Goal: Task Accomplishment & Management: Manage account settings

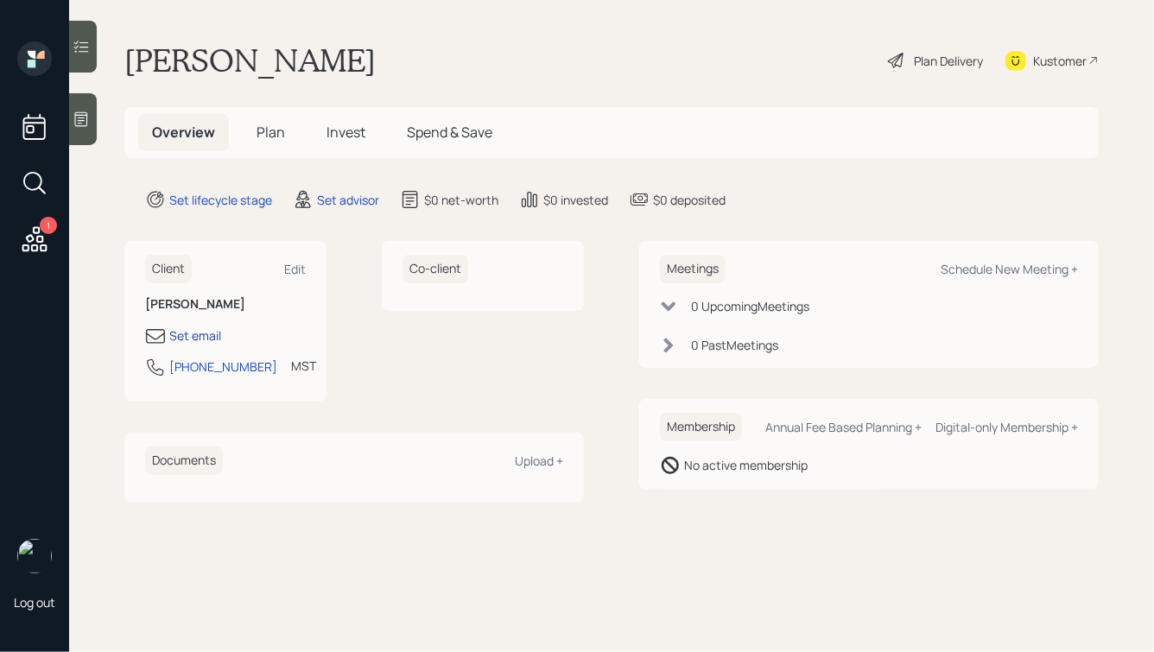
click at [188, 332] on div "Set email" at bounding box center [195, 336] width 52 height 18
select select "America/[GEOGRAPHIC_DATA]"
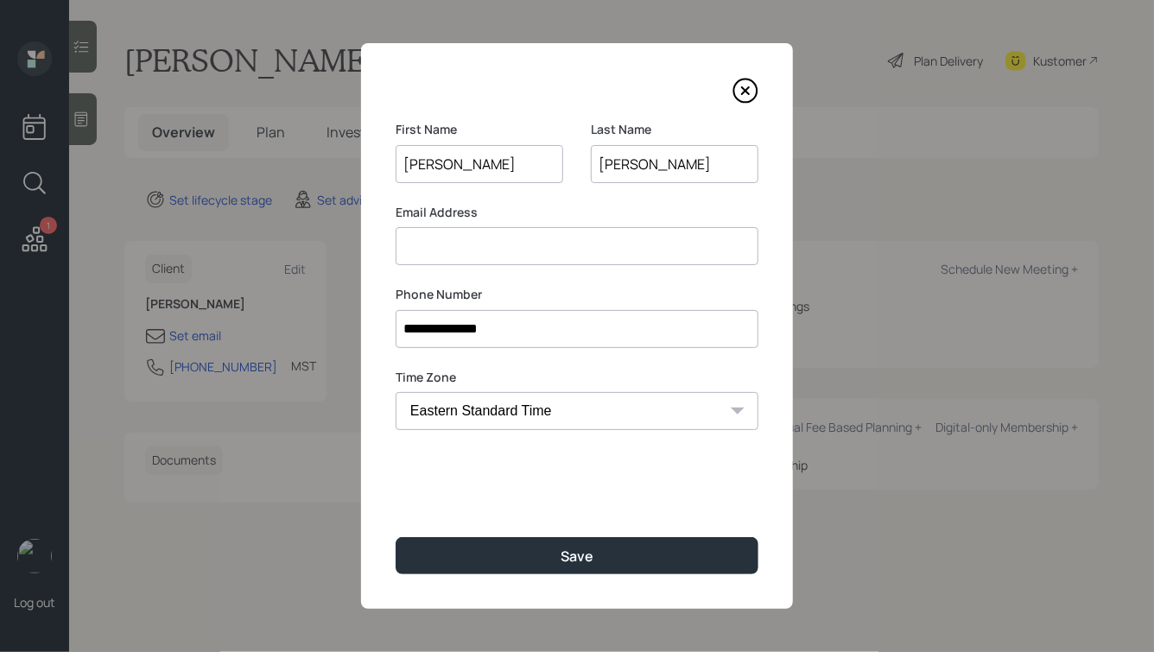
click at [454, 241] on input at bounding box center [577, 246] width 363 height 38
drag, startPoint x: 478, startPoint y: 215, endPoint x: 389, endPoint y: 207, distance: 89.3
click at [389, 207] on div "**********" at bounding box center [577, 326] width 432 height 566
click at [433, 239] on input at bounding box center [577, 246] width 363 height 38
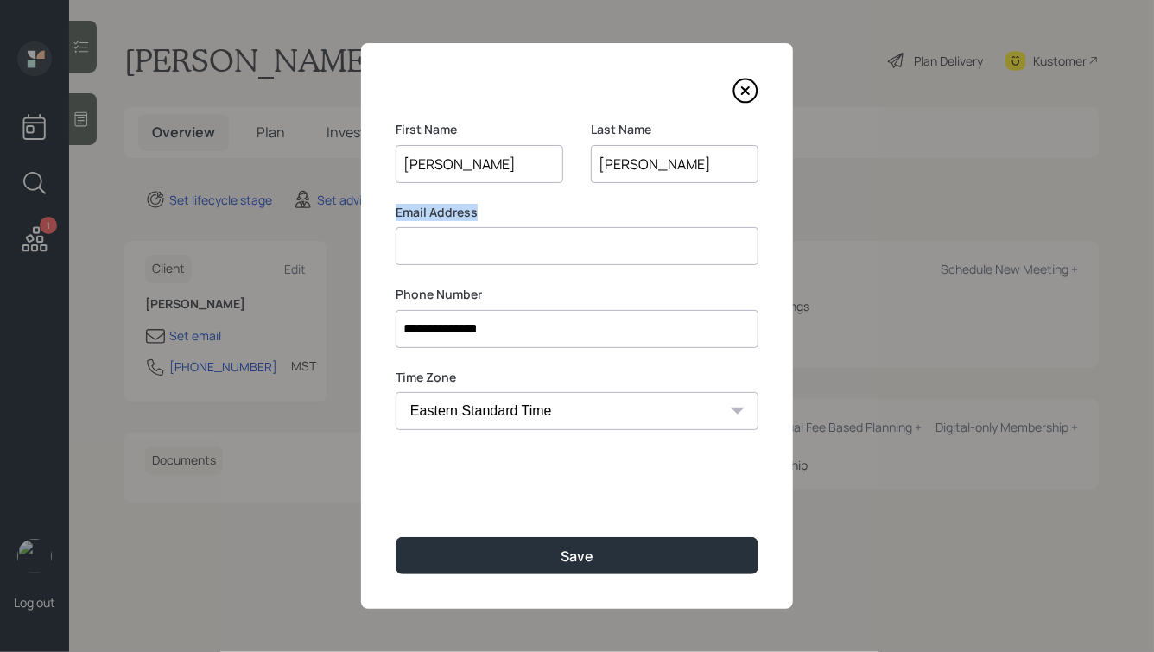
drag, startPoint x: 495, startPoint y: 211, endPoint x: 367, endPoint y: 210, distance: 127.9
click at [367, 210] on div "**********" at bounding box center [577, 326] width 432 height 566
click at [444, 257] on input at bounding box center [577, 246] width 363 height 38
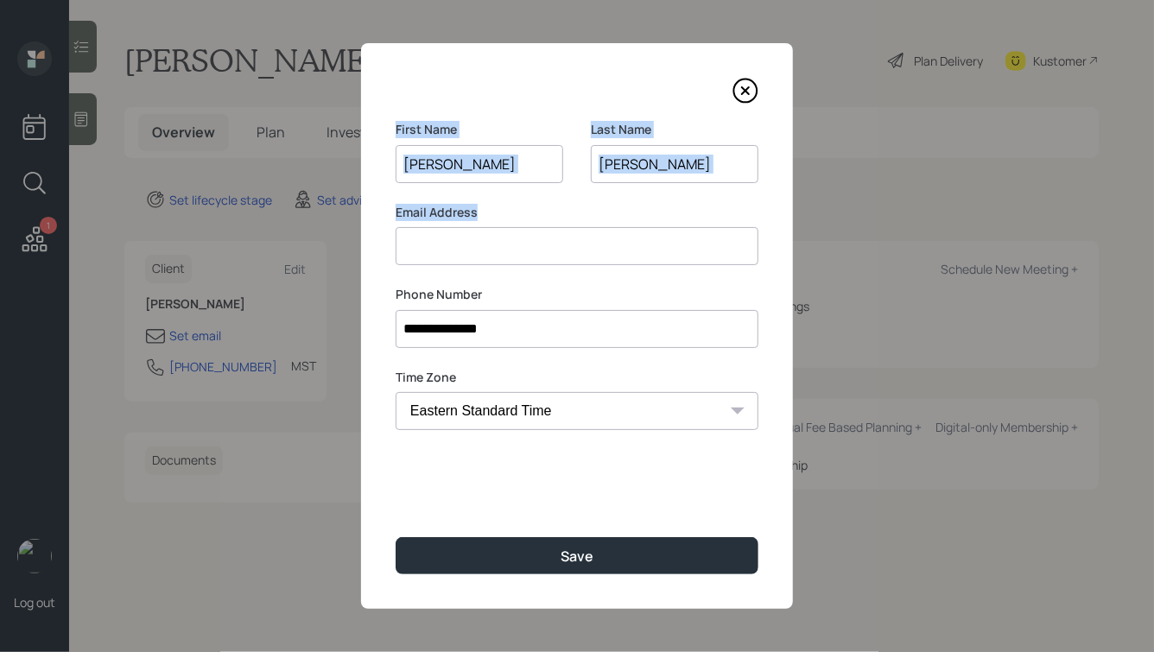
drag, startPoint x: 483, startPoint y: 217, endPoint x: 386, endPoint y: 96, distance: 154.9
click at [386, 95] on div "**********" at bounding box center [577, 326] width 432 height 566
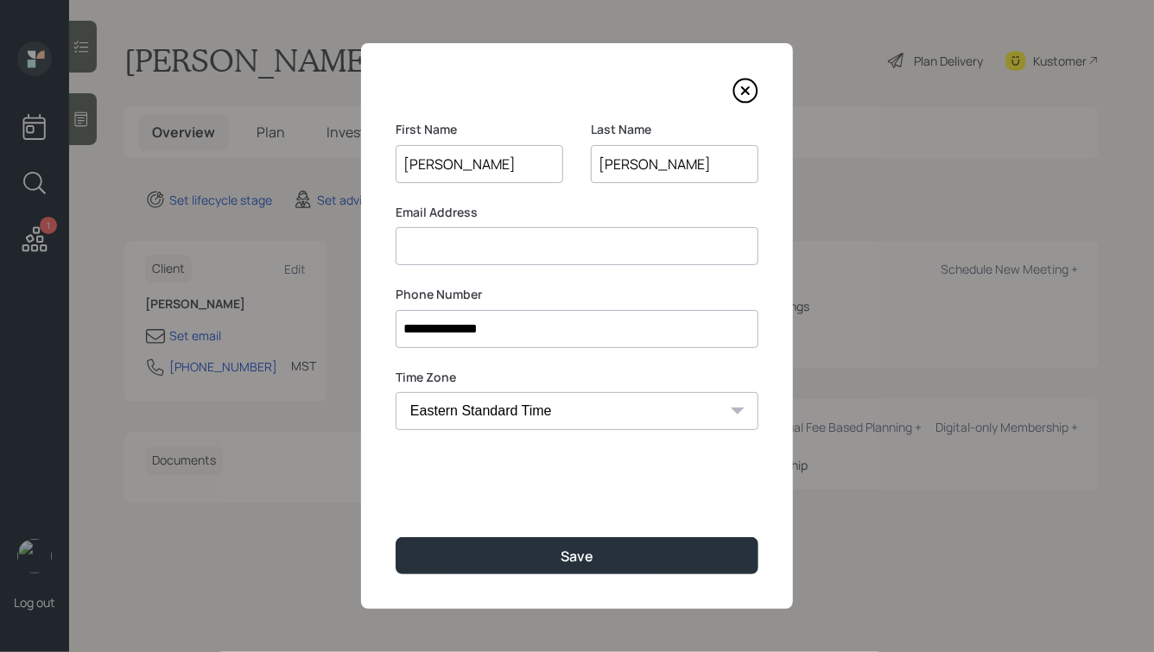
click at [386, 96] on div "**********" at bounding box center [577, 326] width 432 height 566
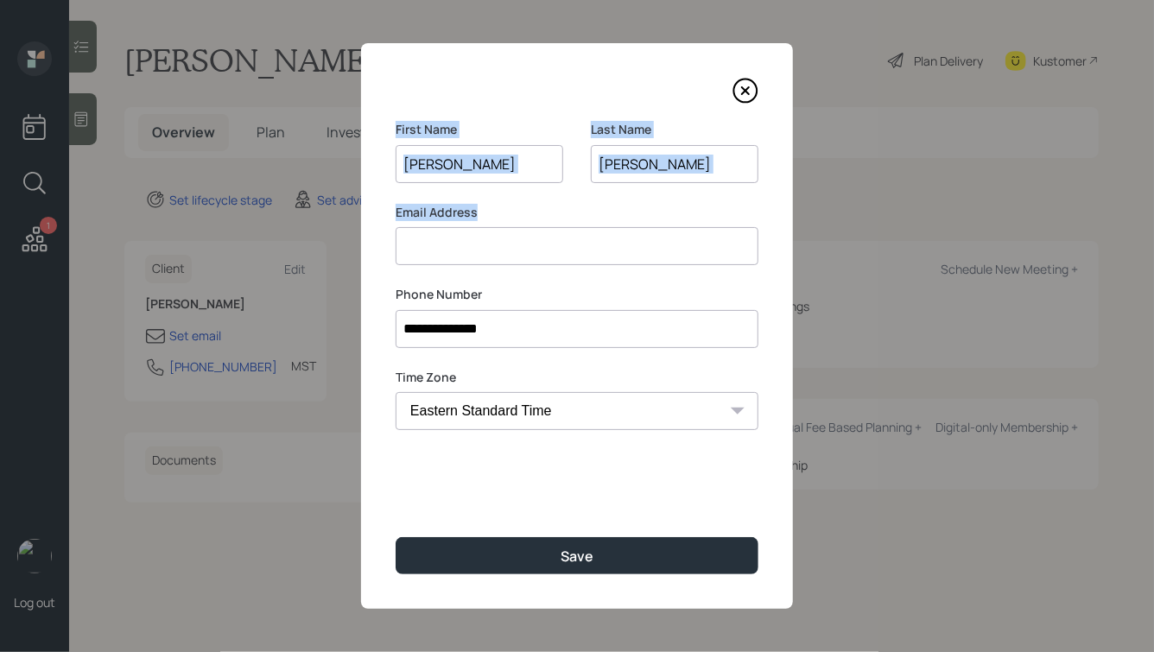
drag, startPoint x: 395, startPoint y: 123, endPoint x: 513, endPoint y: 220, distance: 153.4
click at [0, 0] on form "**********" at bounding box center [0, 0] width 0 height 0
click at [513, 220] on label "Email Address" at bounding box center [577, 212] width 363 height 17
drag, startPoint x: 513, startPoint y: 220, endPoint x: 397, endPoint y: 203, distance: 117.9
click at [397, 204] on label "Email Address" at bounding box center [577, 212] width 363 height 17
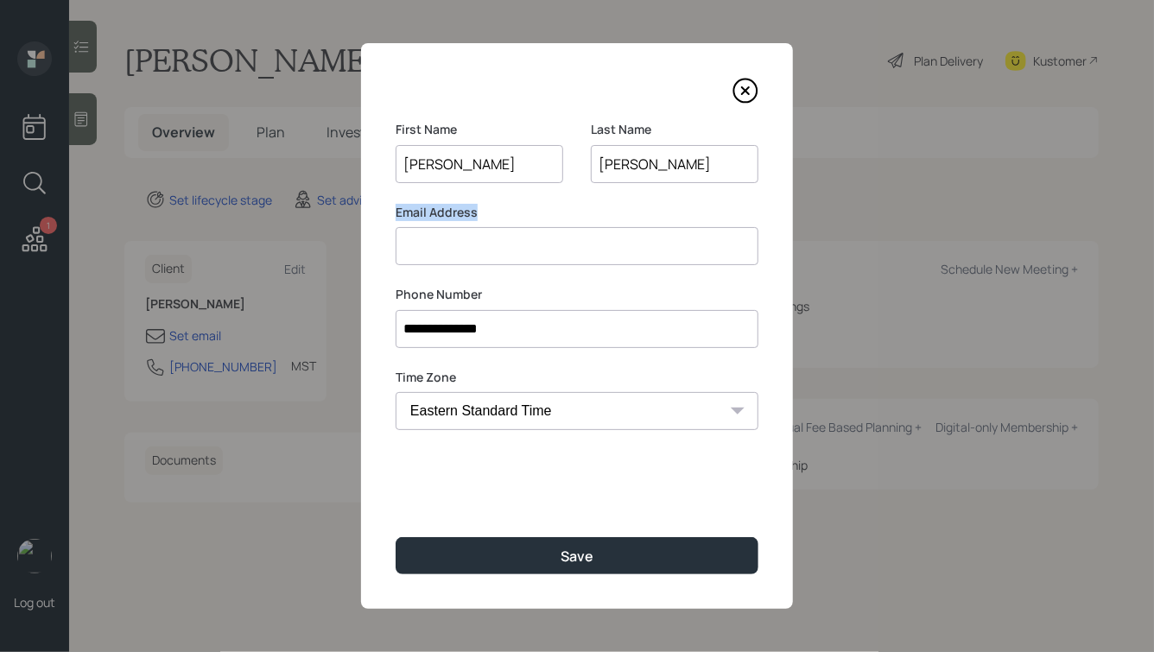
click at [397, 204] on label "Email Address" at bounding box center [577, 212] width 363 height 17
click at [457, 250] on input at bounding box center [577, 246] width 363 height 38
click at [573, 336] on input "**********" at bounding box center [577, 329] width 363 height 38
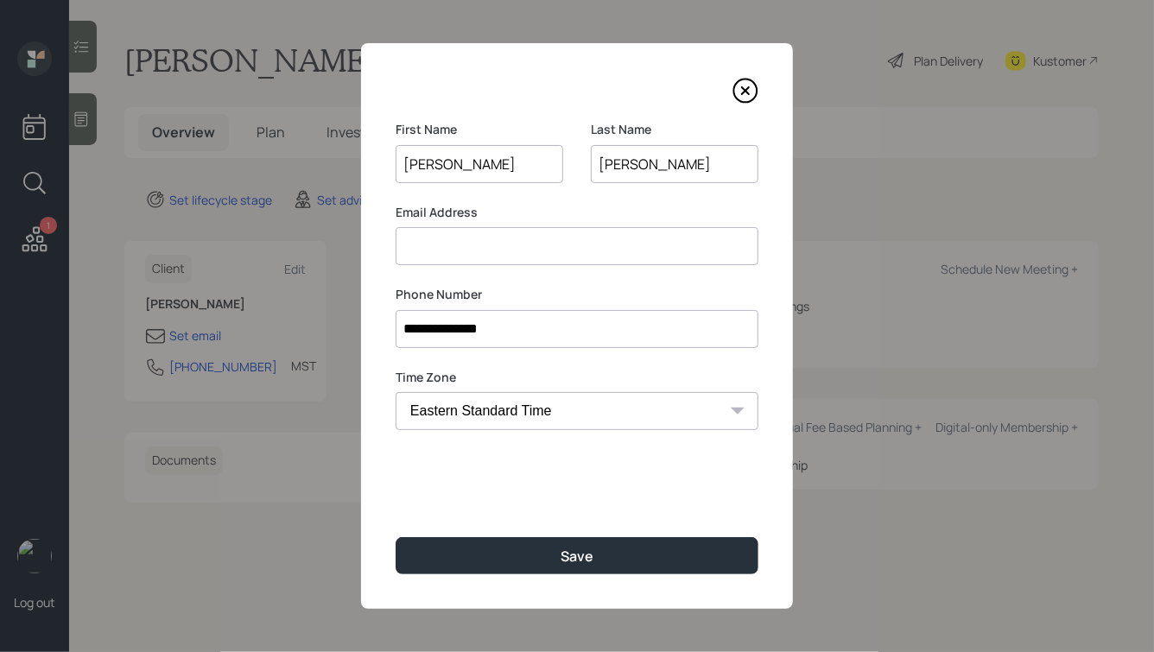
click at [573, 336] on input "**********" at bounding box center [577, 329] width 363 height 38
click at [518, 256] on input at bounding box center [577, 246] width 363 height 38
type input "[EMAIL_ADDRESS][DOMAIN_NAME]"
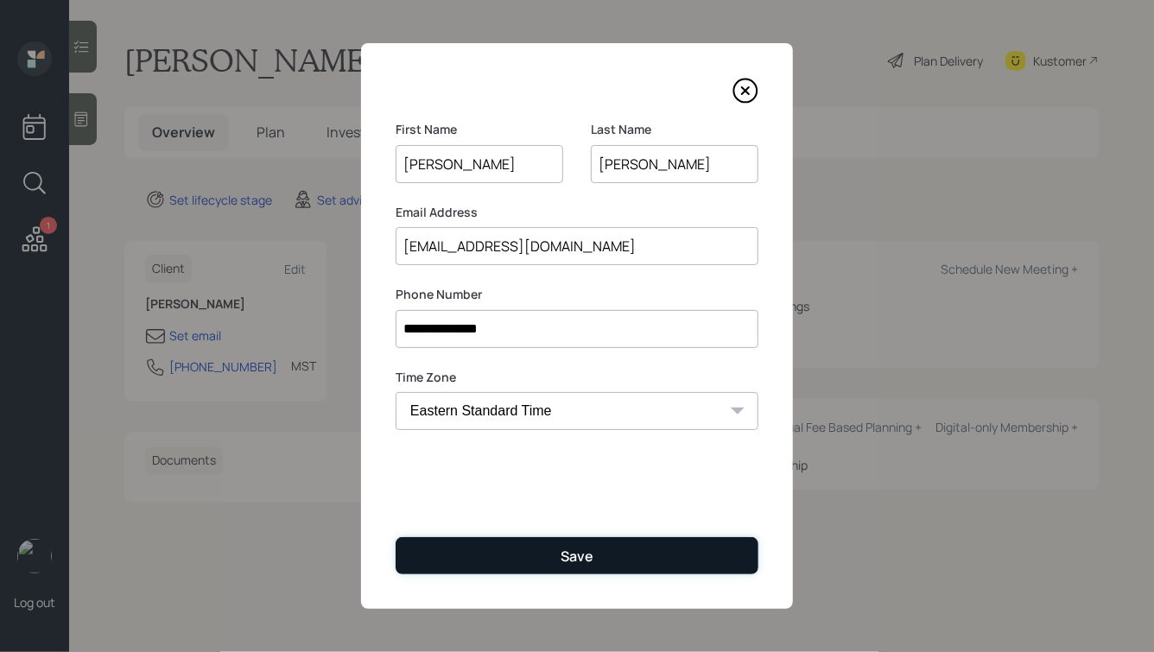
click at [535, 556] on button "Save" at bounding box center [577, 555] width 363 height 37
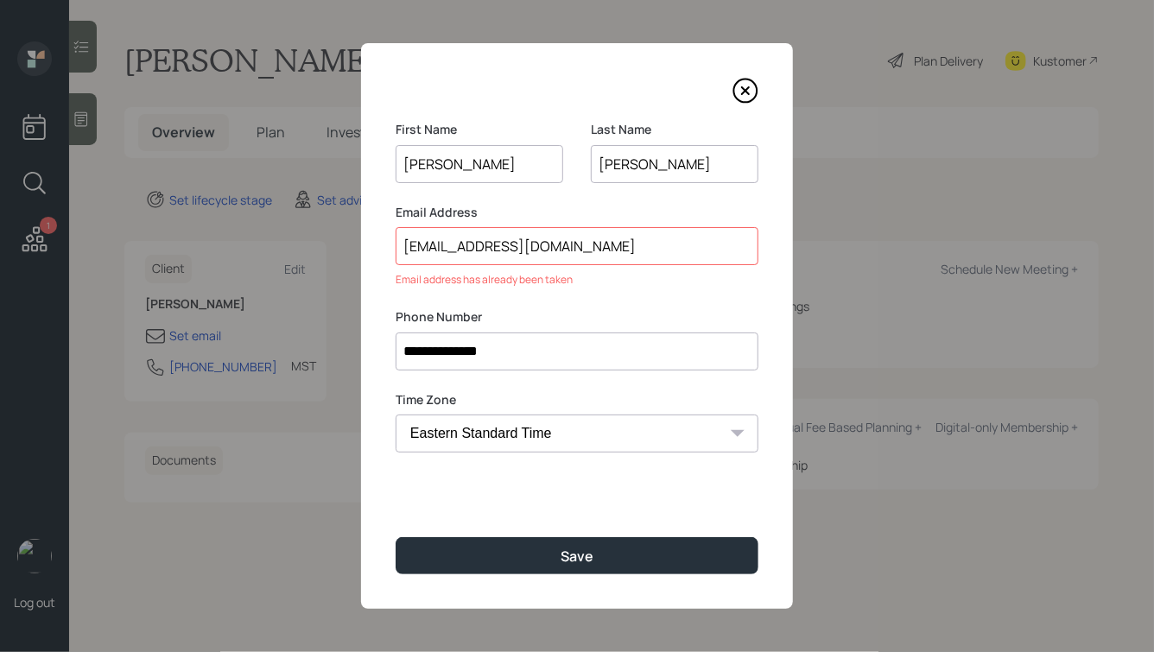
click at [533, 250] on input "[EMAIL_ADDRESS][DOMAIN_NAME]" at bounding box center [577, 246] width 363 height 38
click at [484, 246] on input "[EMAIL_ADDRESS][DOMAIN_NAME]" at bounding box center [577, 246] width 363 height 38
click at [446, 247] on input "[EMAIL_ADDRESS][DOMAIN_NAME]" at bounding box center [577, 246] width 363 height 38
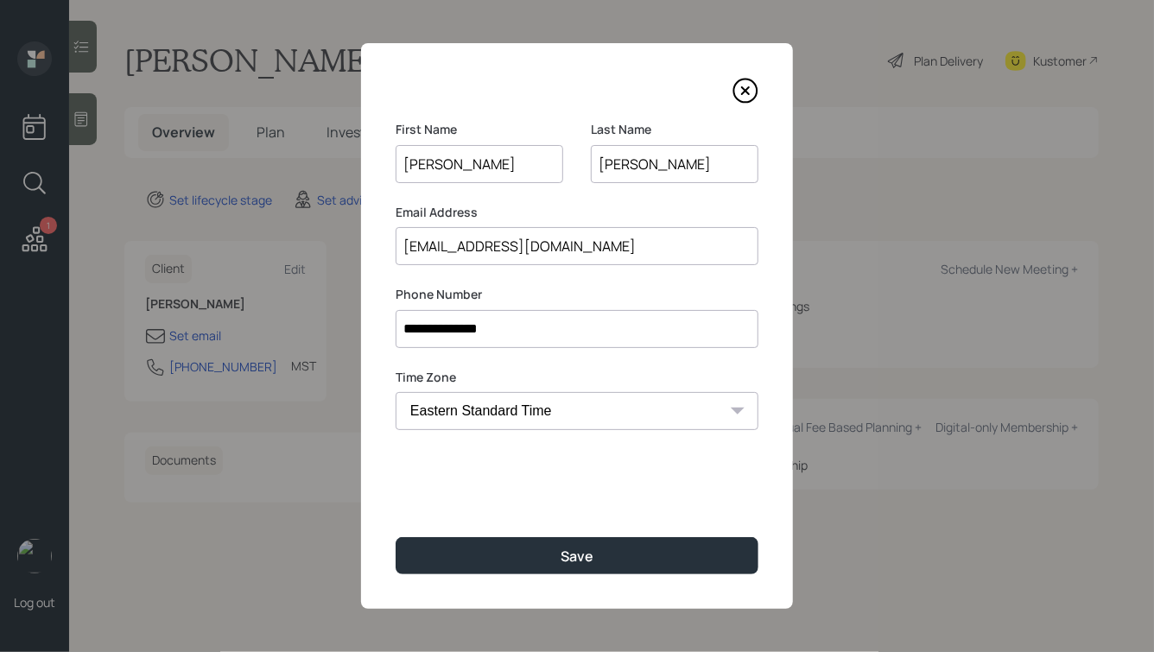
click at [547, 242] on input "[EMAIL_ADDRESS][DOMAIN_NAME]" at bounding box center [577, 246] width 363 height 38
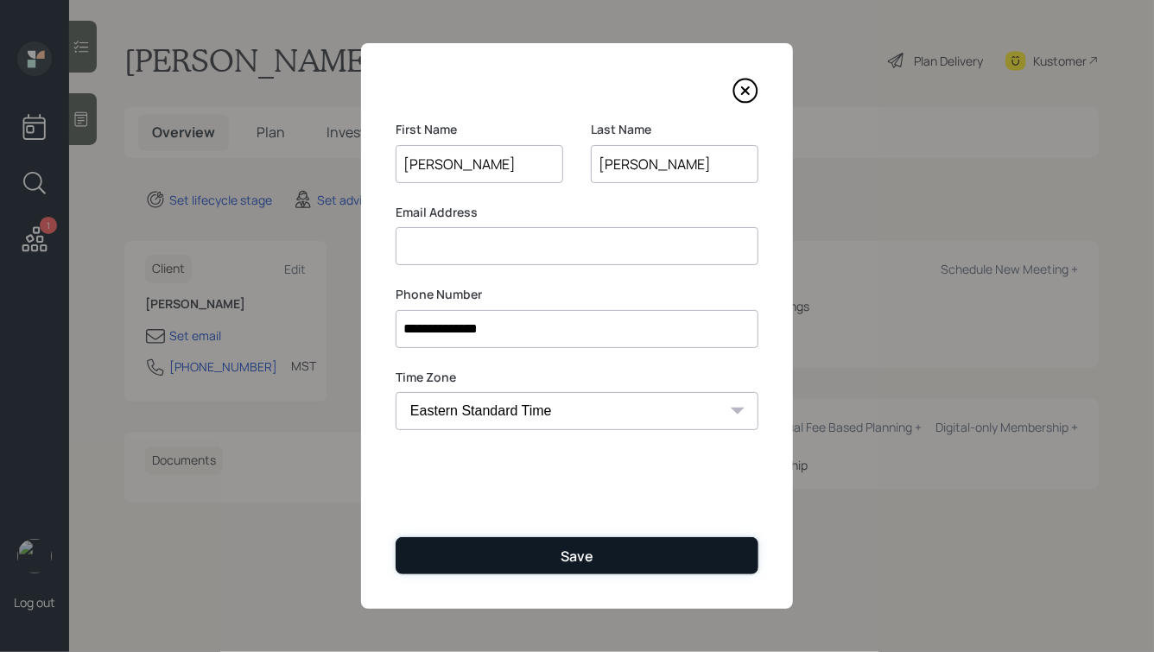
click at [559, 562] on button "Save" at bounding box center [577, 555] width 363 height 37
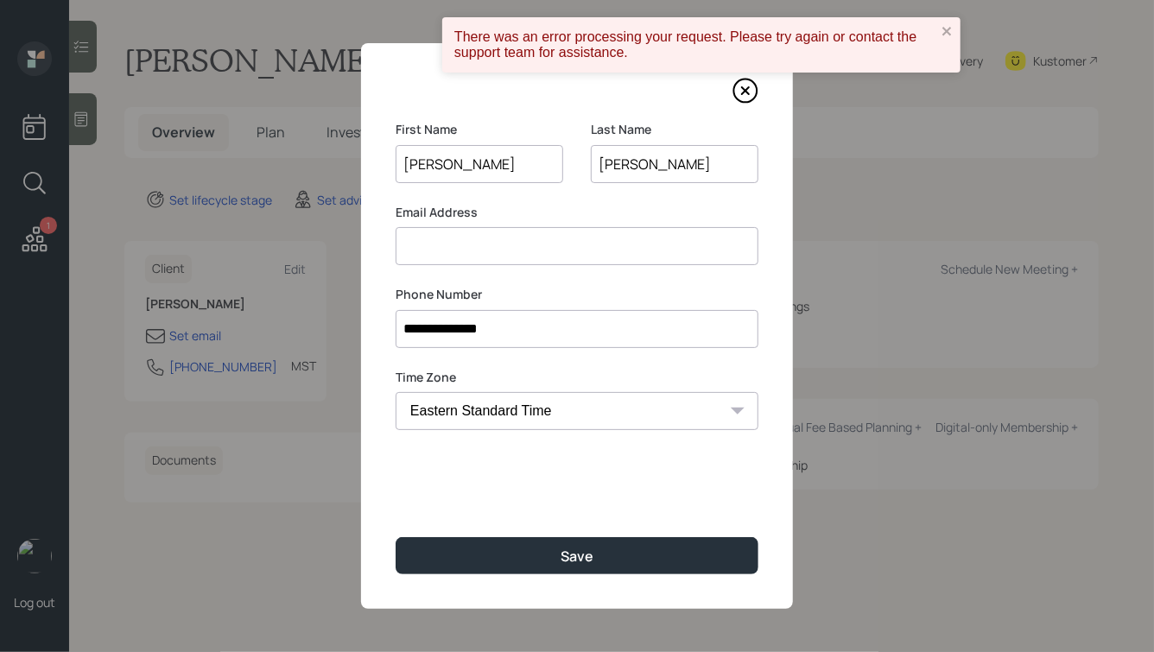
click at [461, 169] on input "[PERSON_NAME]" at bounding box center [480, 164] width 168 height 38
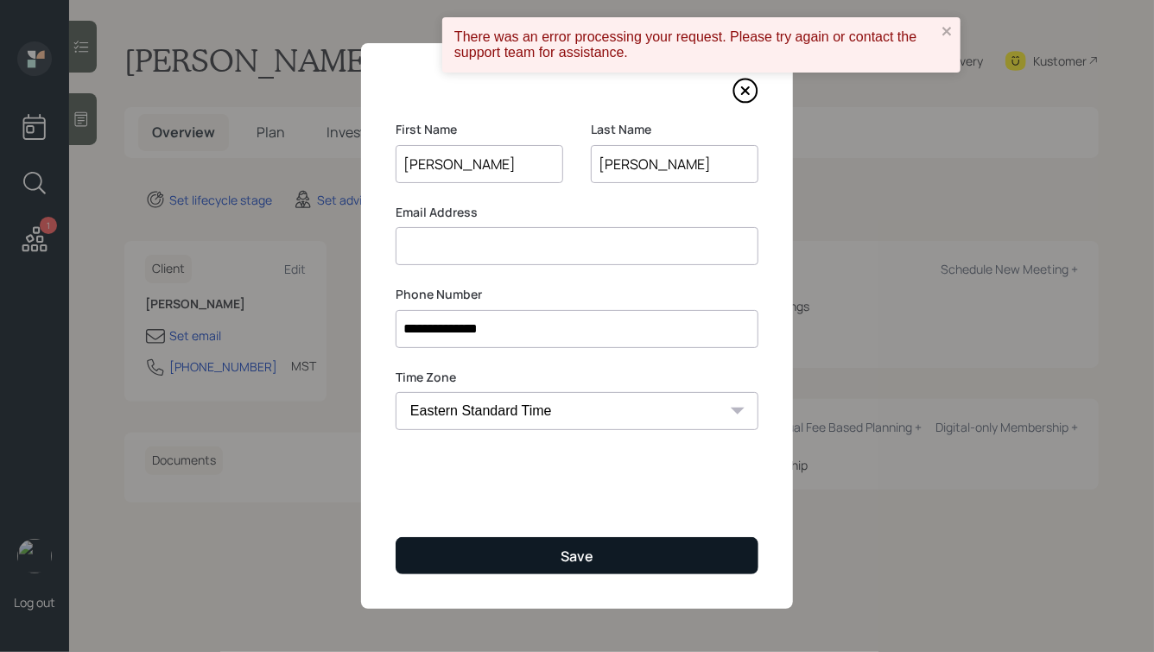
type input "[PERSON_NAME]"
click at [569, 548] on div "Save" at bounding box center [577, 556] width 33 height 19
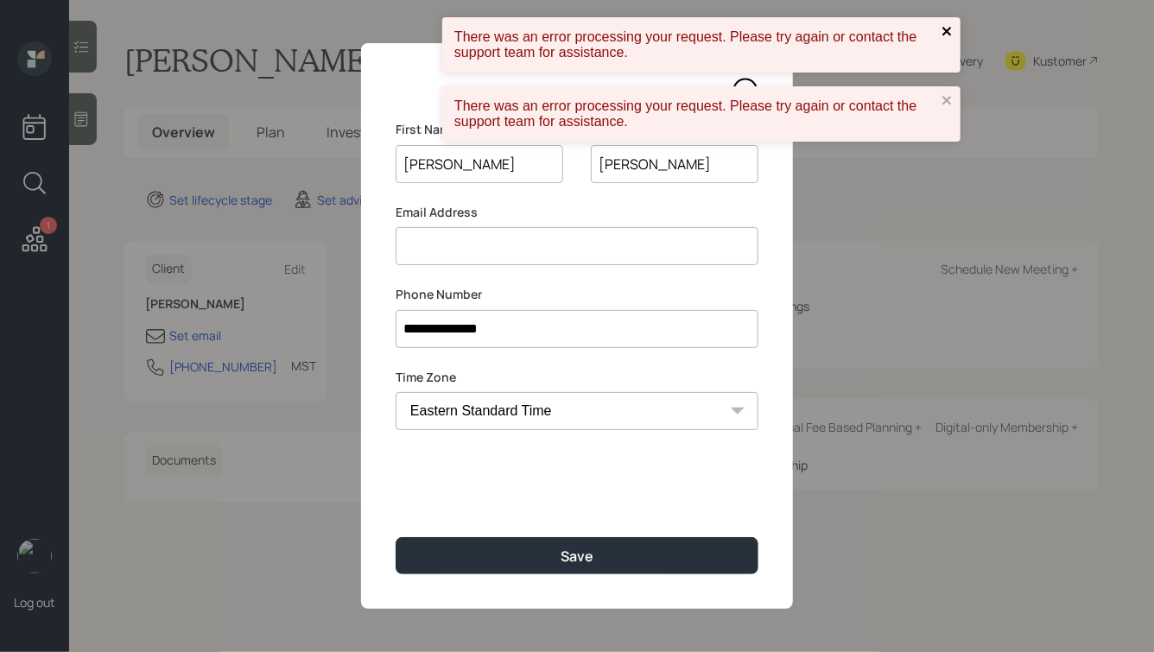
click at [945, 29] on icon "close" at bounding box center [947, 31] width 9 height 9
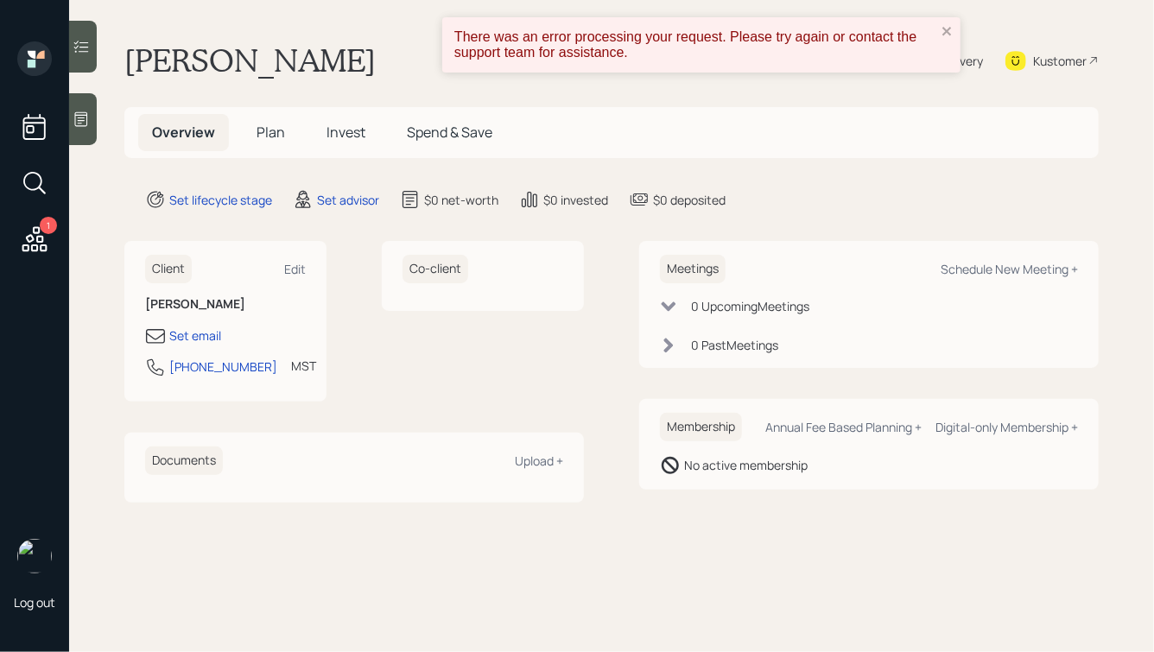
click at [385, 54] on div "[PERSON_NAME] Plan Delivery Kustomer" at bounding box center [611, 60] width 975 height 38
click at [1041, 56] on div "Kustomer" at bounding box center [1060, 61] width 54 height 18
drag, startPoint x: 254, startPoint y: 366, endPoint x: 162, endPoint y: 366, distance: 91.6
click at [162, 366] on div "[PHONE_NUMBER] MST Currently 2:37 PM" at bounding box center [225, 372] width 161 height 31
copy div "[PHONE_NUMBER]"
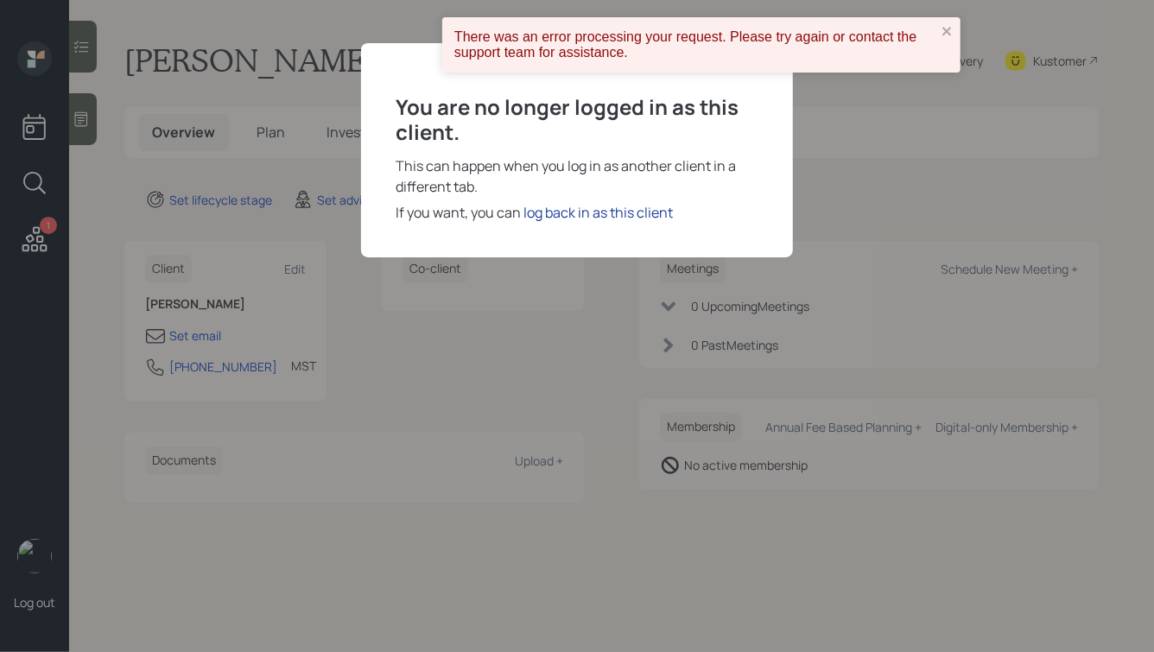
click at [576, 213] on div "log back in as this client" at bounding box center [598, 212] width 149 height 21
